Goal: Task Accomplishment & Management: Use online tool/utility

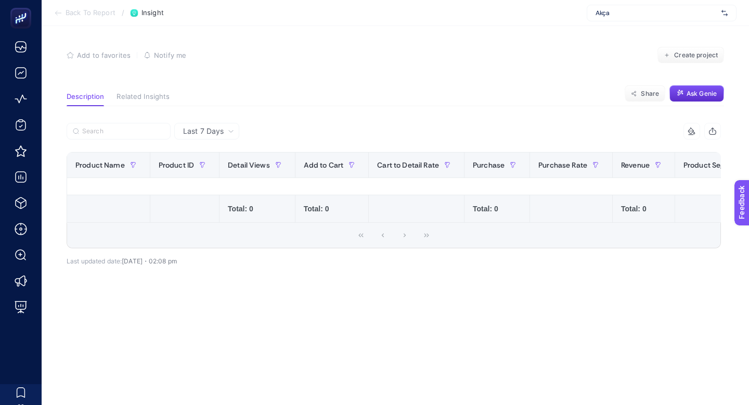
click at [196, 132] on span "Last 7 Days" at bounding box center [203, 131] width 41 height 10
click at [226, 134] on div "Last 7 Days" at bounding box center [208, 130] width 59 height 7
click at [212, 169] on th "Product ID" at bounding box center [184, 164] width 69 height 25
click at [226, 123] on div "Last 7 Days" at bounding box center [206, 131] width 65 height 17
click at [223, 133] on span "Last 7 Days" at bounding box center [203, 131] width 41 height 10
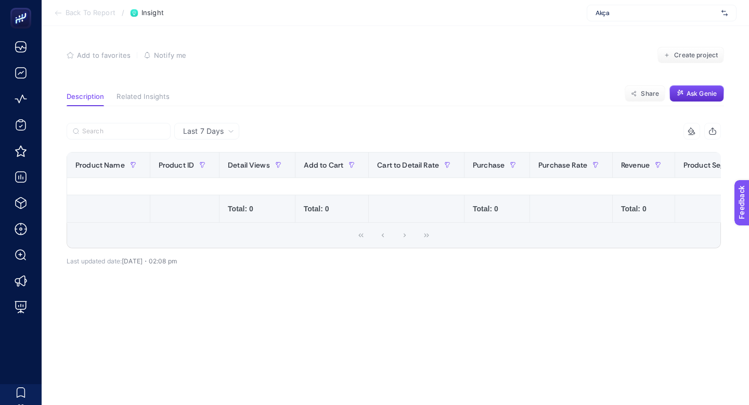
click at [235, 128] on div "Last 7 Days" at bounding box center [208, 130] width 59 height 7
click at [224, 129] on div "Last 7 Days" at bounding box center [208, 130] width 59 height 7
click at [224, 129] on span "Last 7 Days" at bounding box center [203, 131] width 41 height 10
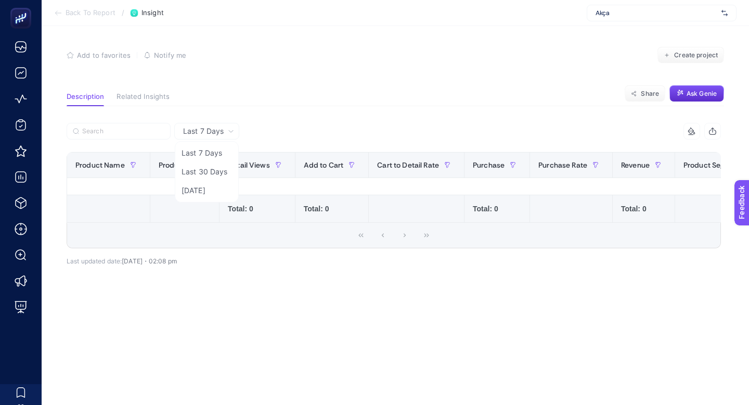
click at [228, 98] on section "Description Related Insights Share Ask Genie" at bounding box center [395, 100] width 657 height 14
click at [186, 128] on span "Last 7 Days" at bounding box center [203, 131] width 41 height 10
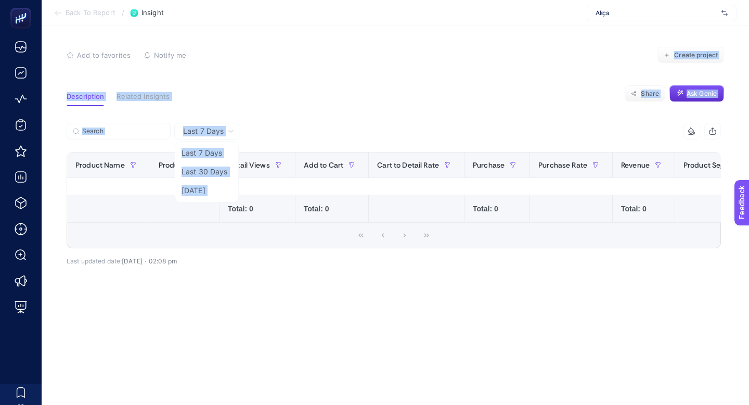
click at [254, 111] on div "Last 7 Days Last 7 Days Last 30 Days Yesterday 15 items selected Product Name P…" at bounding box center [393, 212] width 671 height 213
click at [234, 130] on div "Last 7 Days" at bounding box center [208, 130] width 59 height 7
click at [214, 131] on span "Last 7 Days" at bounding box center [203, 131] width 41 height 10
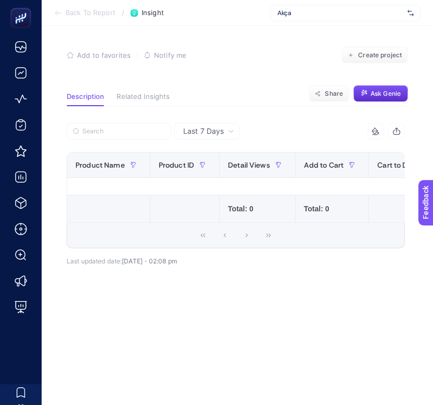
click at [210, 132] on span "Last 7 Days" at bounding box center [203, 131] width 41 height 10
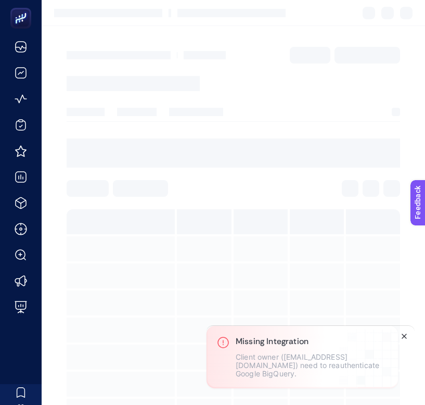
click at [403, 340] on icon "Close" at bounding box center [404, 336] width 8 height 8
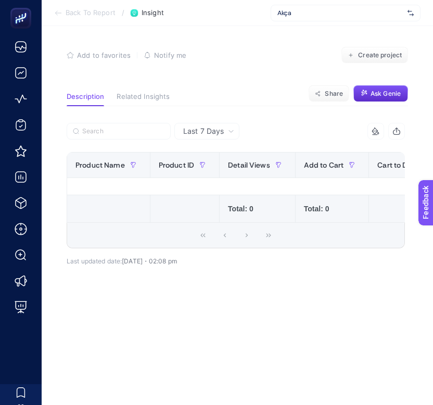
click at [339, 11] on span "Akça" at bounding box center [340, 13] width 126 height 8
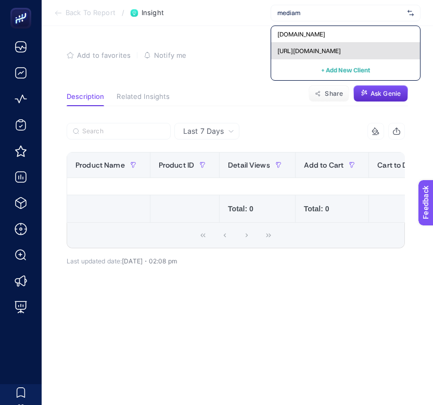
type input "mediam"
click at [315, 49] on span "[URL][DOMAIN_NAME]" at bounding box center [308, 51] width 63 height 8
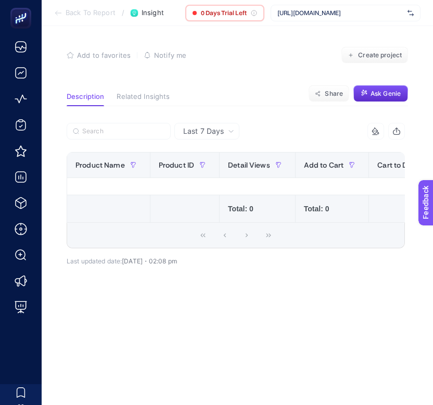
drag, startPoint x: 36, startPoint y: 11, endPoint x: 219, endPoint y: 131, distance: 219.1
click at [219, 131] on span "Last 7 Days" at bounding box center [203, 131] width 41 height 10
click at [205, 171] on li "Last 30 Days" at bounding box center [206, 171] width 59 height 19
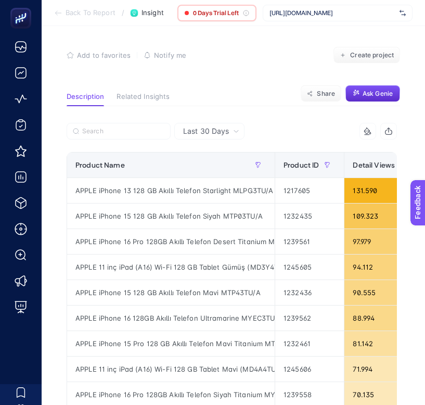
click at [208, 133] on span "Last 30 Days" at bounding box center [206, 131] width 46 height 10
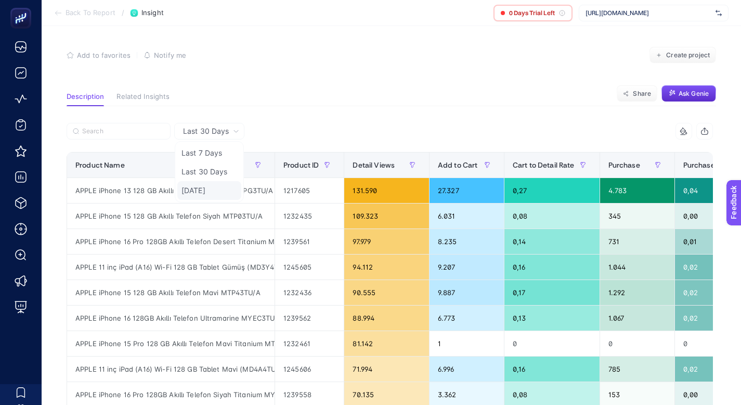
click at [192, 186] on li "[DATE]" at bounding box center [209, 190] width 64 height 19
